Goal: Navigation & Orientation: Find specific page/section

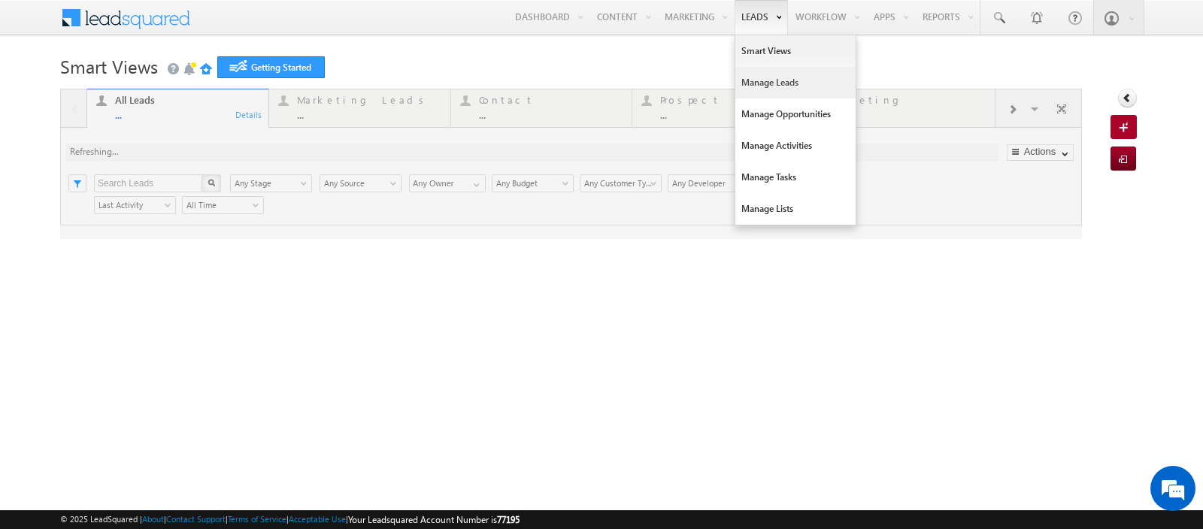
click at [757, 77] on link "Manage Leads" at bounding box center [795, 83] width 120 height 32
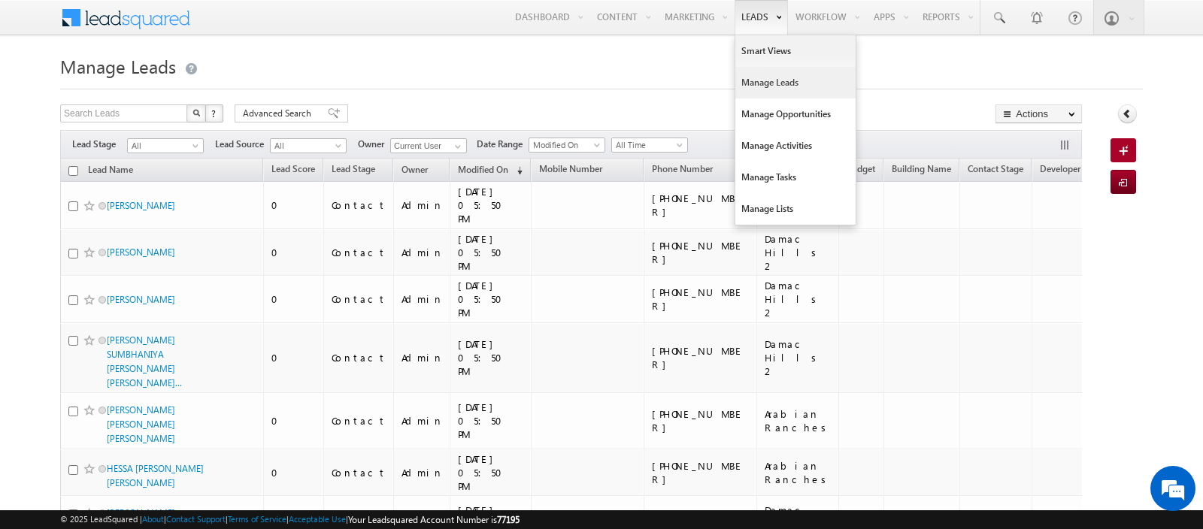
click at [758, 83] on link "Manage Leads" at bounding box center [795, 83] width 120 height 32
